Goal: Transaction & Acquisition: Purchase product/service

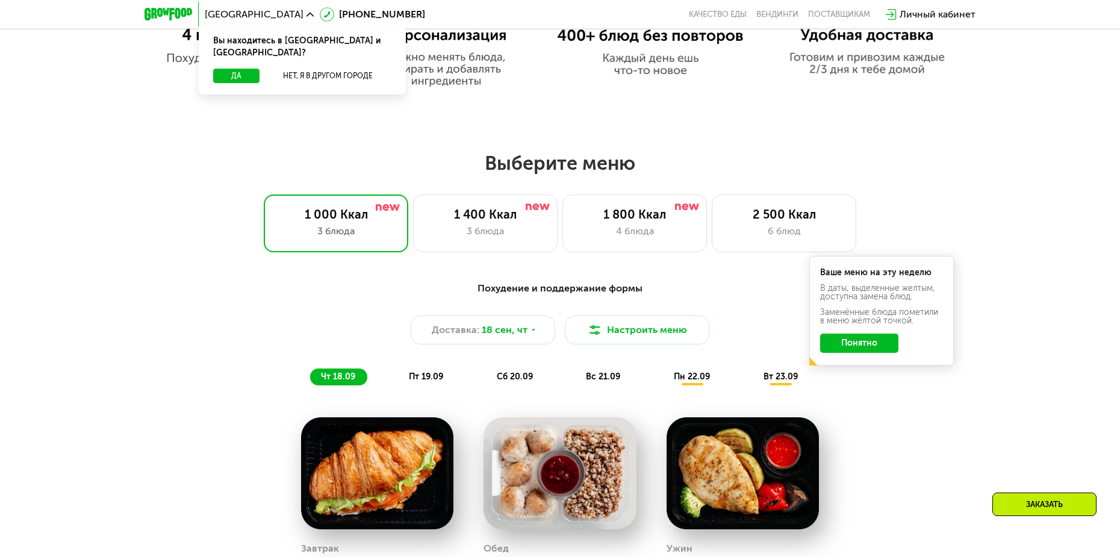
scroll to position [843, 0]
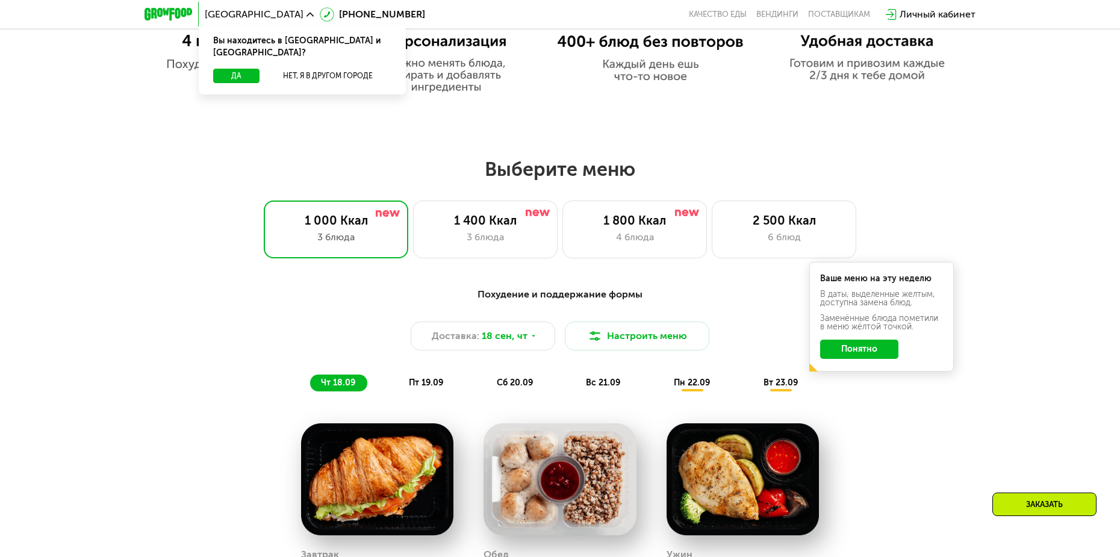
click at [854, 353] on button "Понятно" at bounding box center [859, 349] width 78 height 19
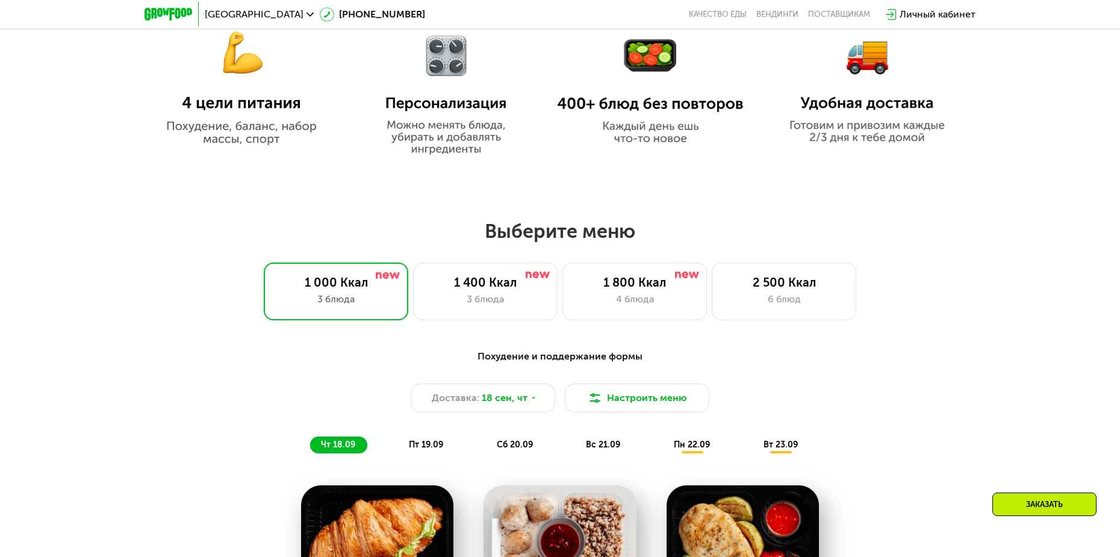
scroll to position [783, 0]
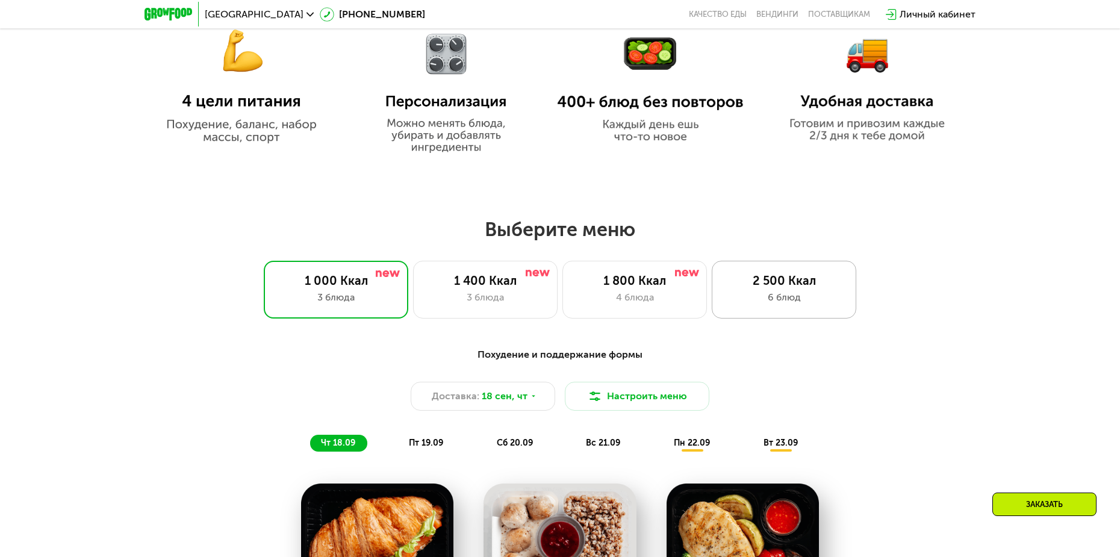
click at [810, 296] on div "6 блюд" at bounding box center [783, 297] width 119 height 14
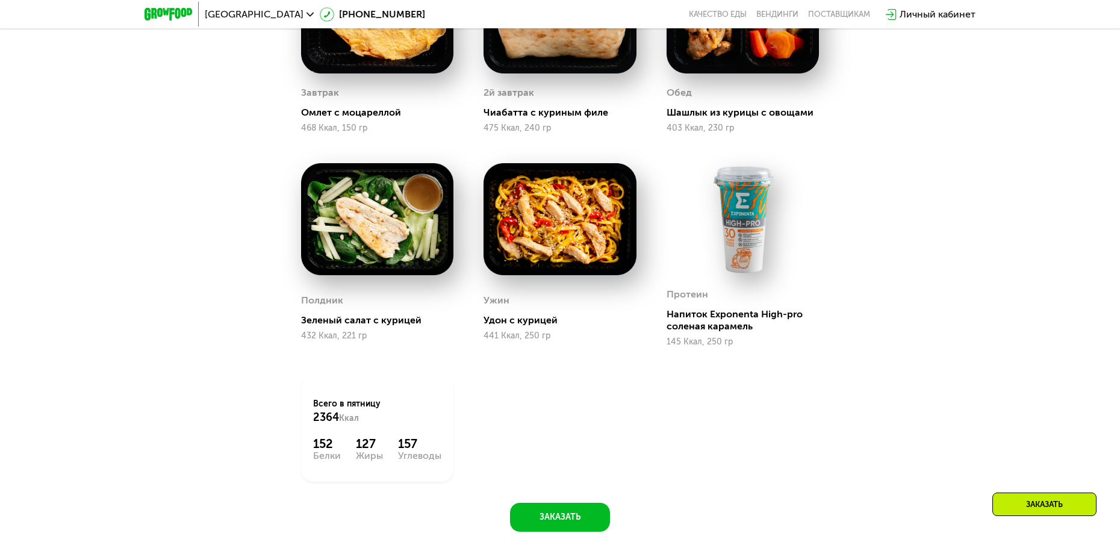
scroll to position [1204, 0]
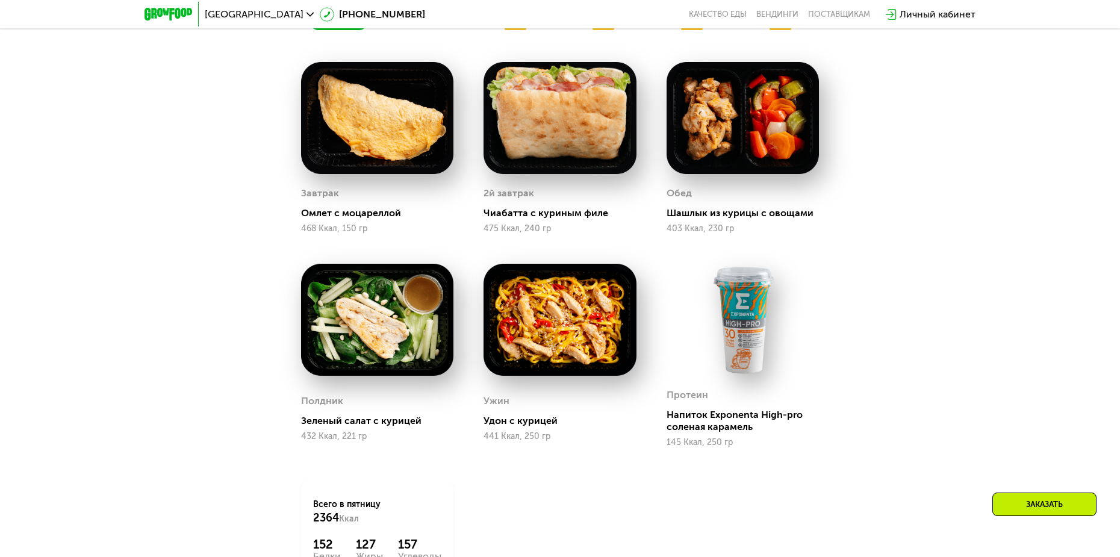
click at [521, 425] on div "Удон с курицей" at bounding box center [564, 421] width 162 height 12
click at [523, 324] on img at bounding box center [559, 320] width 152 height 112
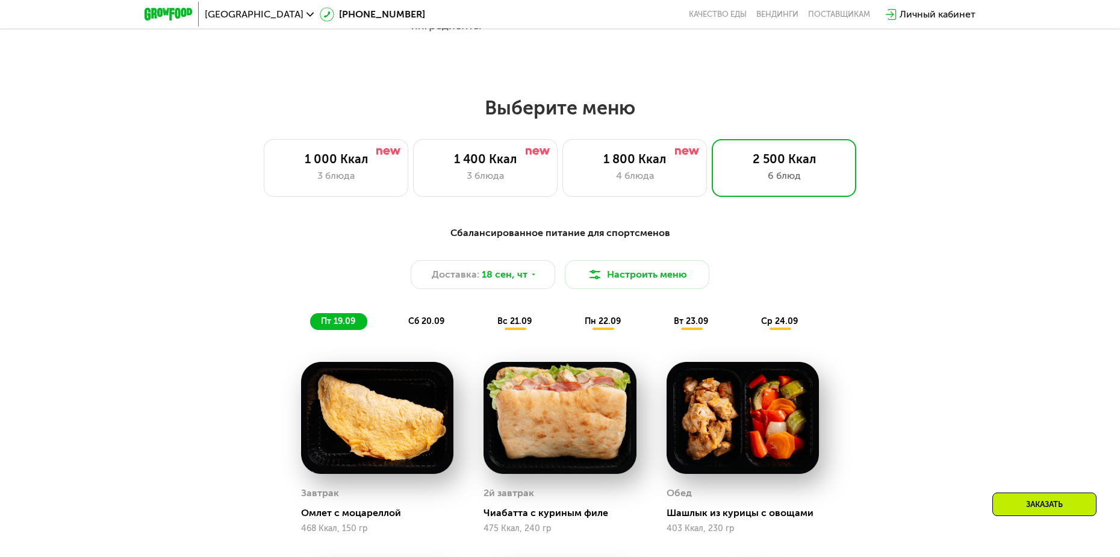
scroll to position [903, 0]
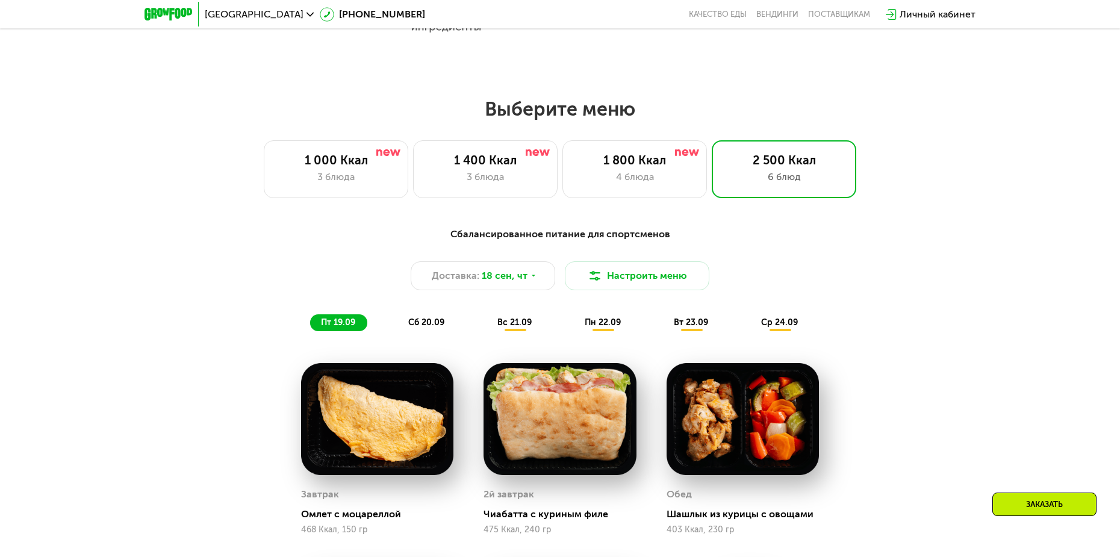
click at [521, 325] on span "вс 21.09" at bounding box center [514, 322] width 34 height 10
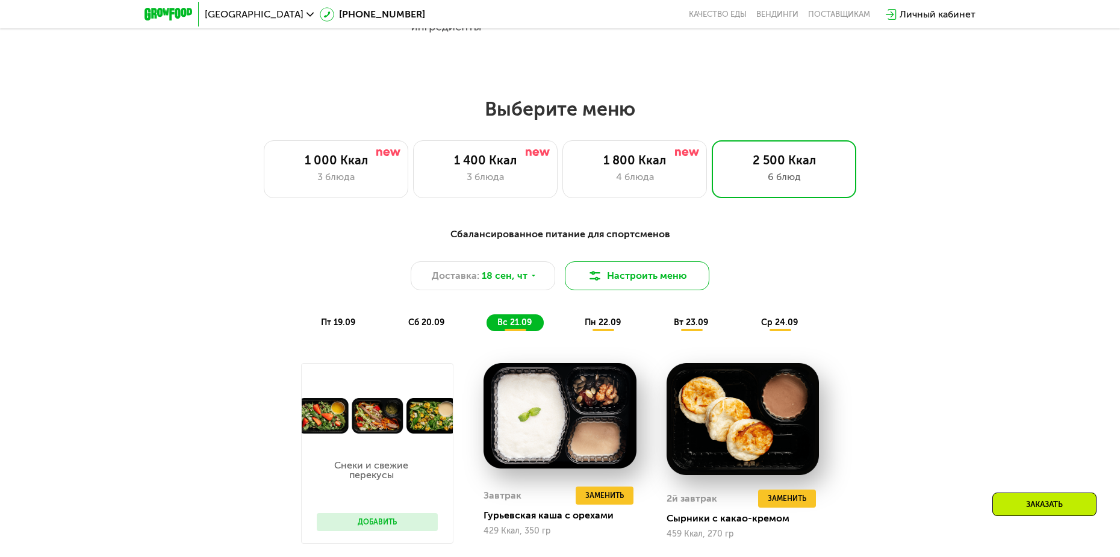
click at [644, 273] on button "Настроить меню" at bounding box center [637, 275] width 144 height 29
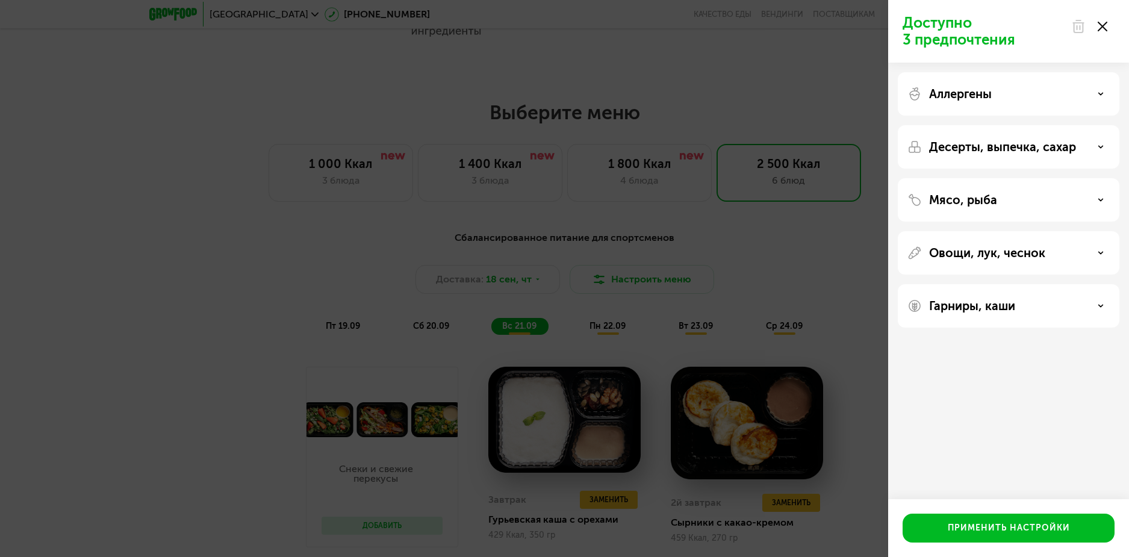
click at [969, 99] on p "Аллергены" at bounding box center [960, 94] width 63 height 14
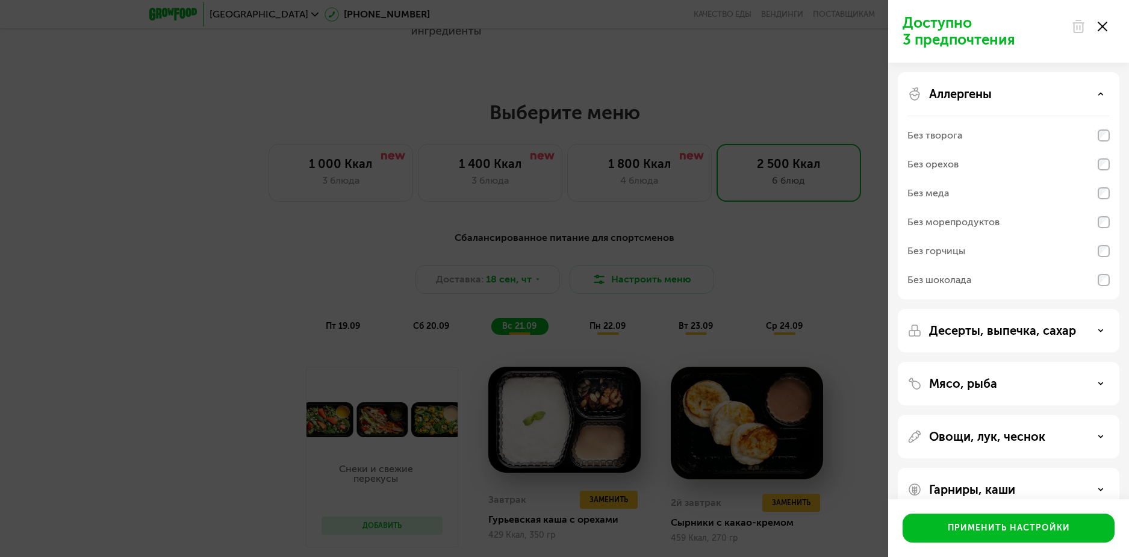
click at [972, 96] on p "Аллергены" at bounding box center [960, 94] width 63 height 14
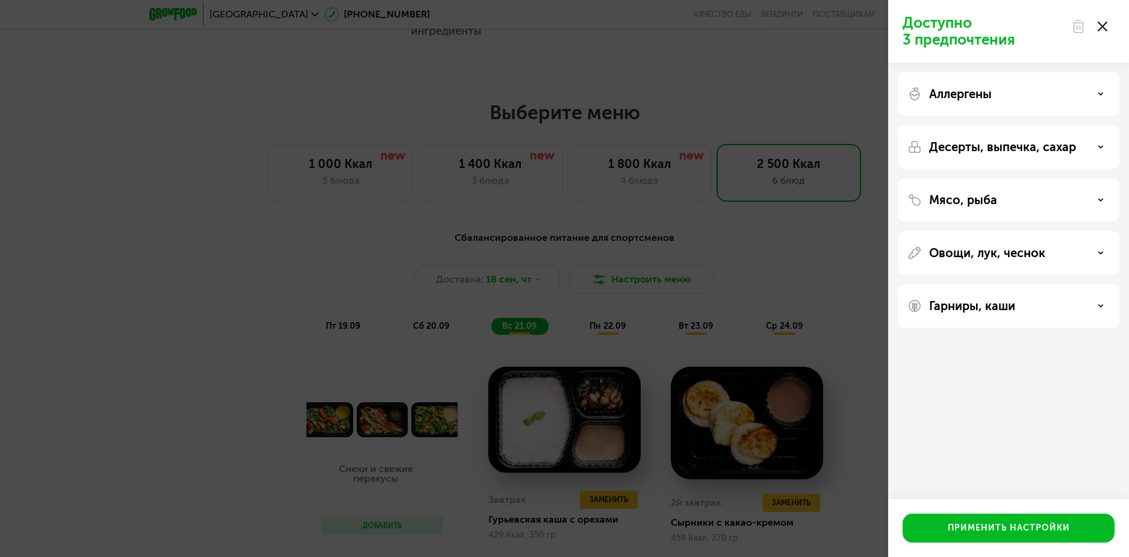
click at [1105, 22] on icon at bounding box center [1102, 27] width 10 height 10
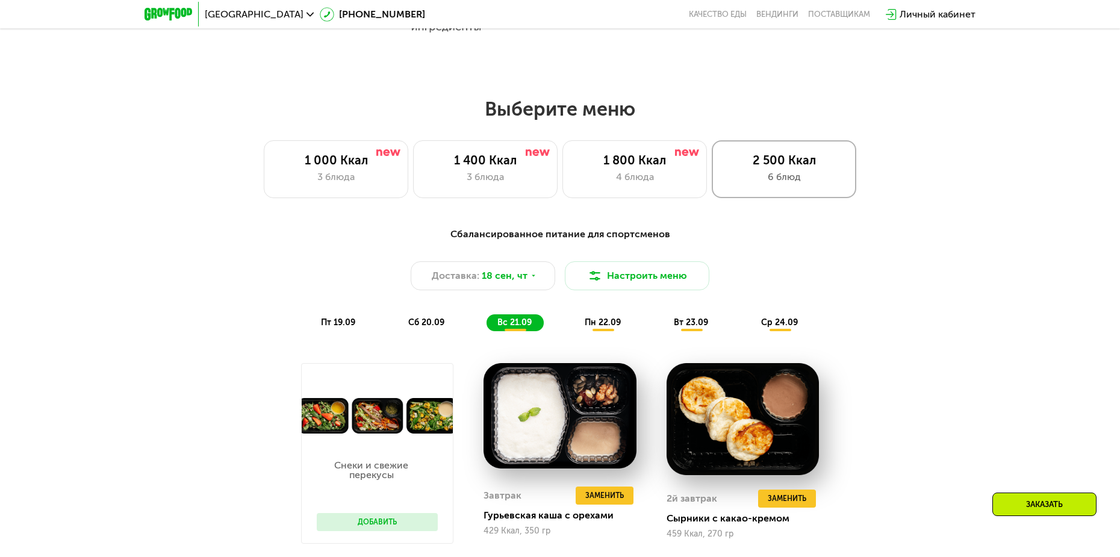
click at [848, 155] on div "2 500 Ккал 6 блюд" at bounding box center [784, 169] width 144 height 58
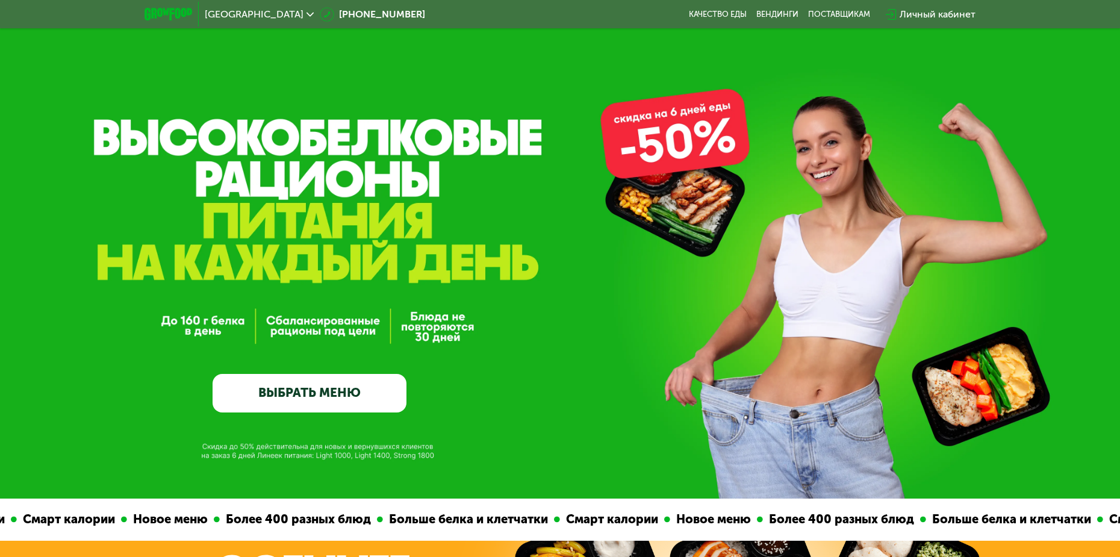
scroll to position [0, 0]
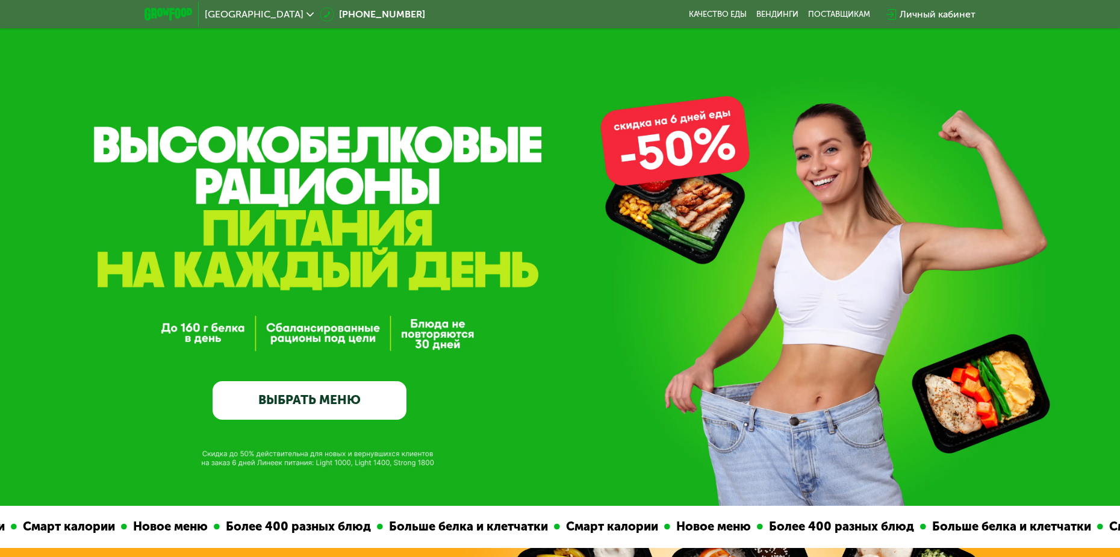
click at [344, 420] on link "ВЫБРАТЬ МЕНЮ" at bounding box center [310, 400] width 194 height 39
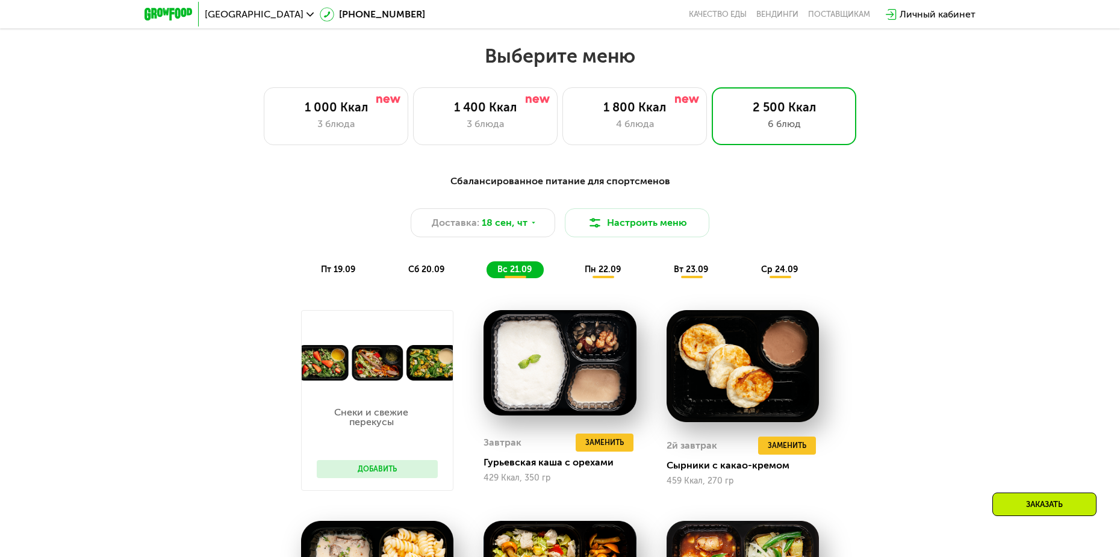
scroll to position [975, 0]
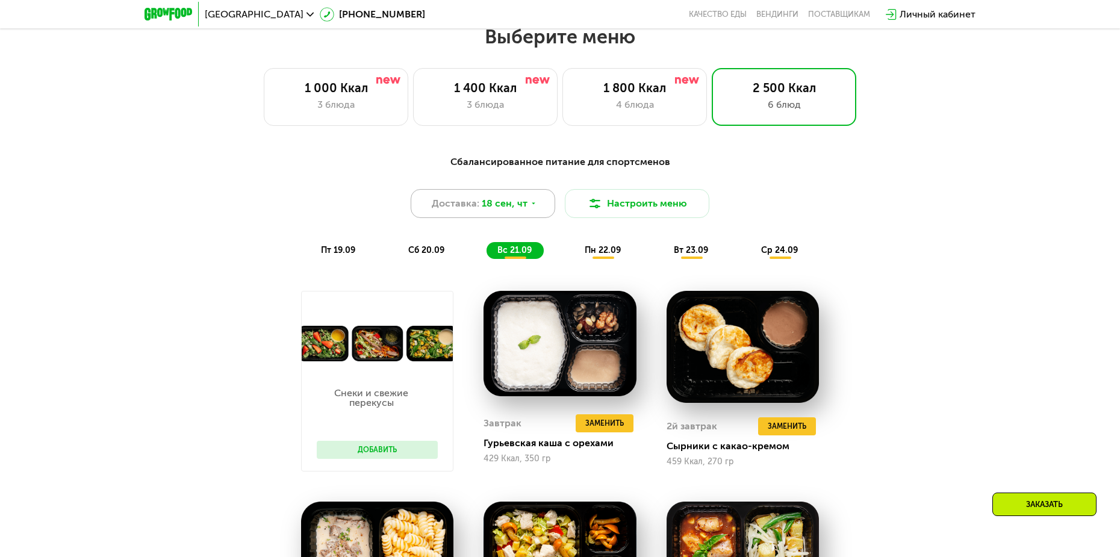
click at [520, 205] on span "18 сен, чт" at bounding box center [505, 203] width 46 height 14
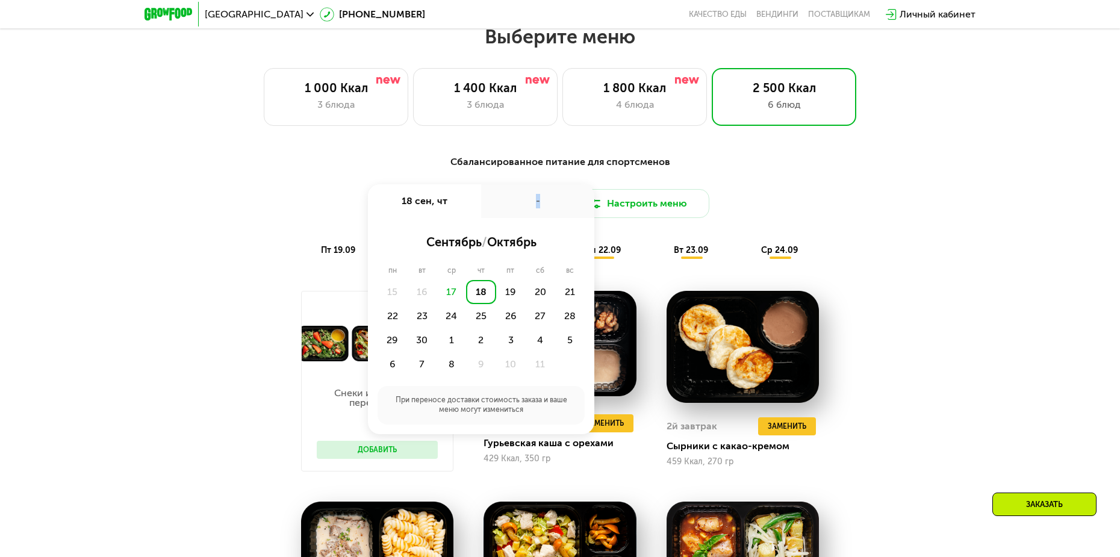
click at [520, 205] on div "-" at bounding box center [537, 201] width 113 height 34
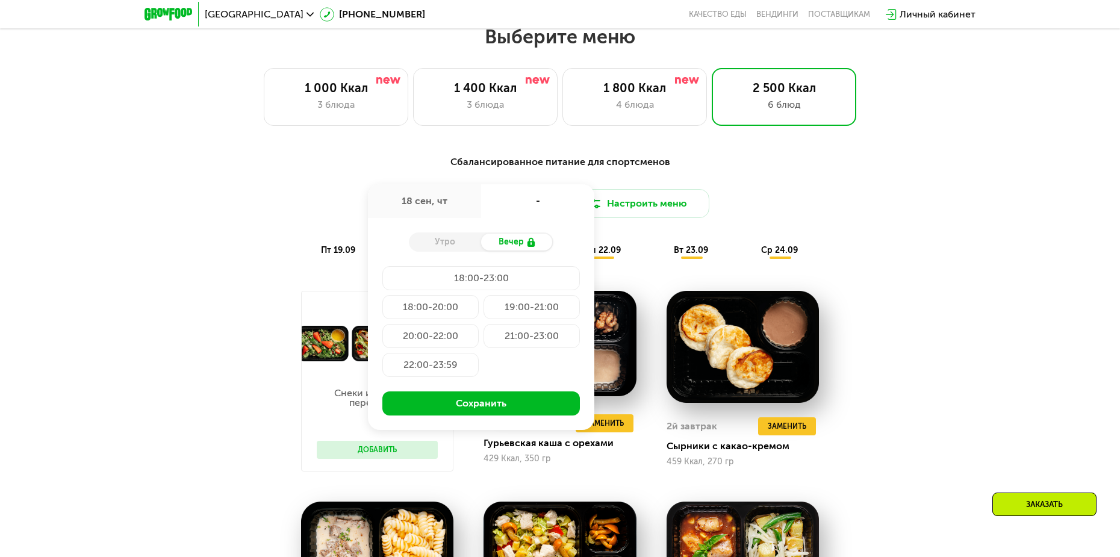
click at [899, 166] on div "Сбалансированное питание для спортсменов" at bounding box center [559, 162] width 713 height 15
